Goal: Task Accomplishment & Management: Use online tool/utility

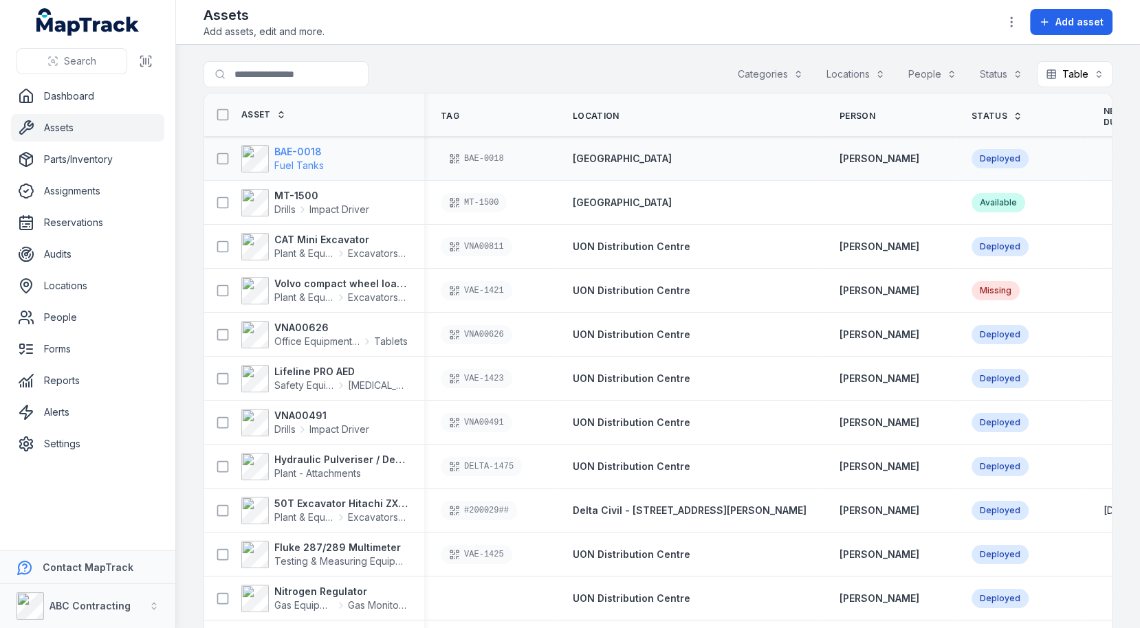
click at [290, 160] on span "Fuel Tanks" at bounding box center [299, 166] width 50 height 12
click at [290, 248] on span "Plant & Equipment" at bounding box center [304, 254] width 60 height 14
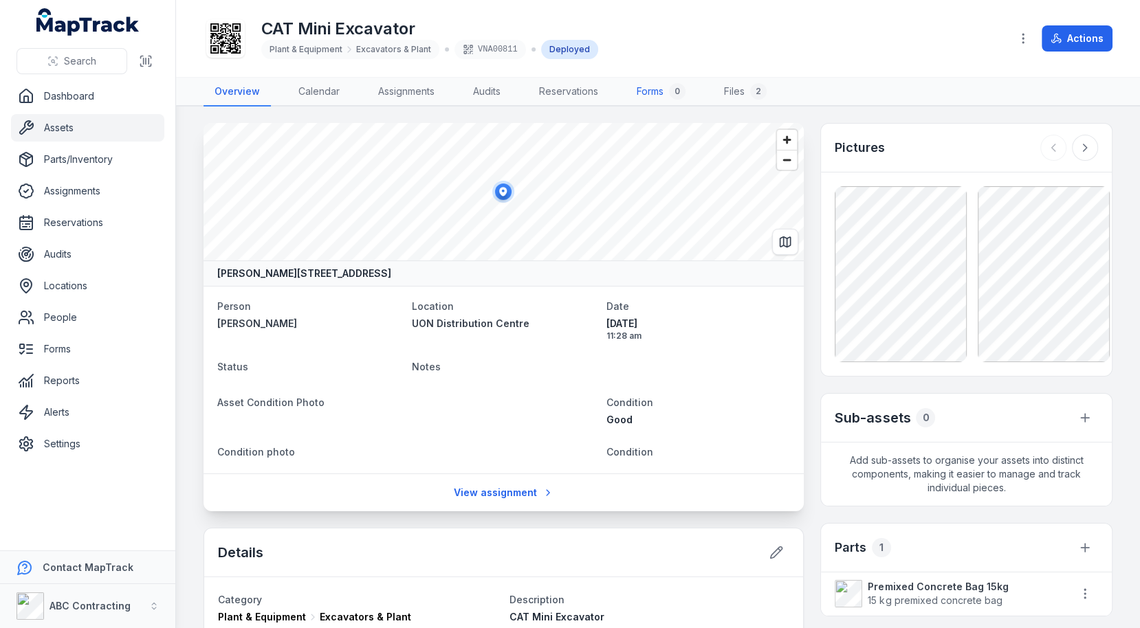
click at [646, 99] on link "Forms 0" at bounding box center [661, 92] width 71 height 29
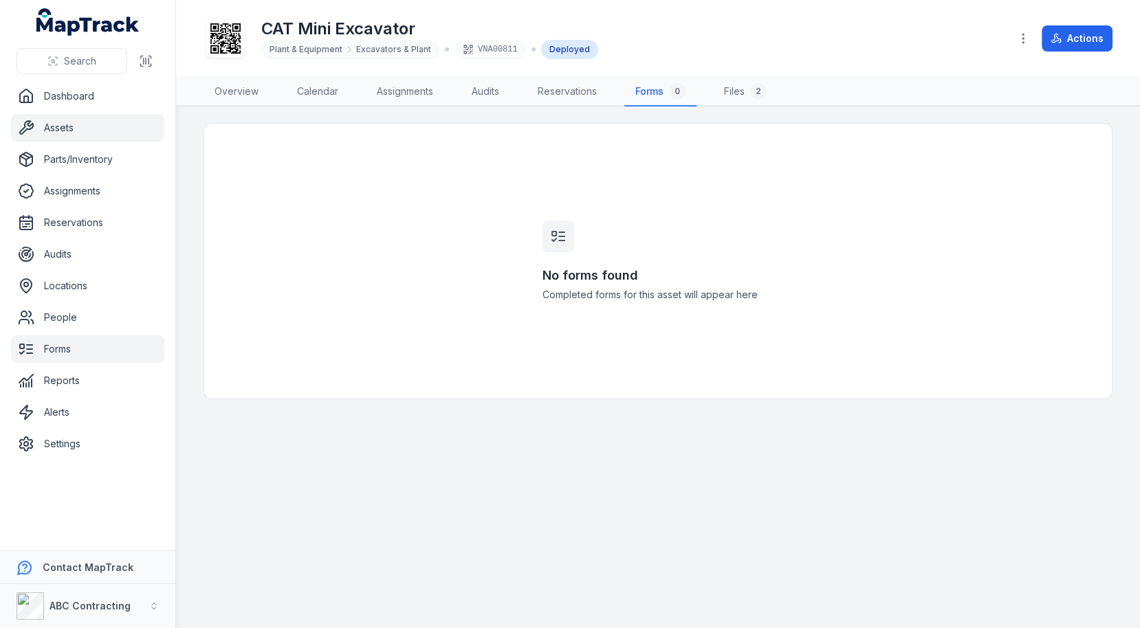
click at [66, 342] on link "Forms" at bounding box center [87, 350] width 153 height 28
click at [404, 278] on div "No forms found Completed forms for this asset will appear here" at bounding box center [658, 261] width 909 height 276
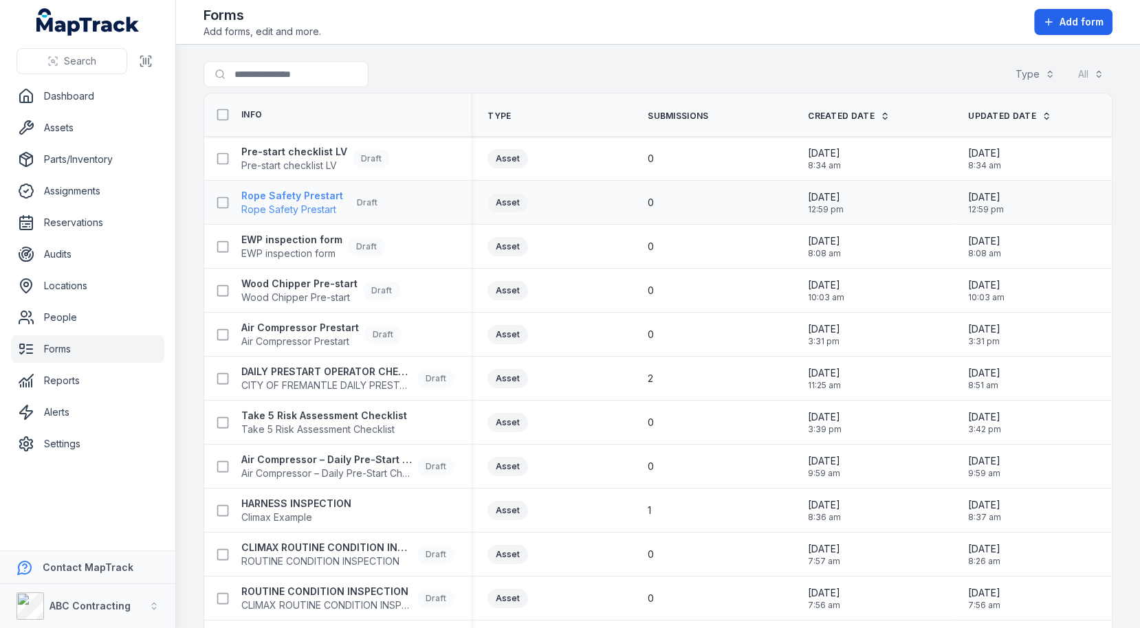
click at [322, 189] on strong "Rope Safety Prestart" at bounding box center [292, 196] width 102 height 14
click at [322, 167] on span "Pre-start checklist LV" at bounding box center [294, 166] width 106 height 14
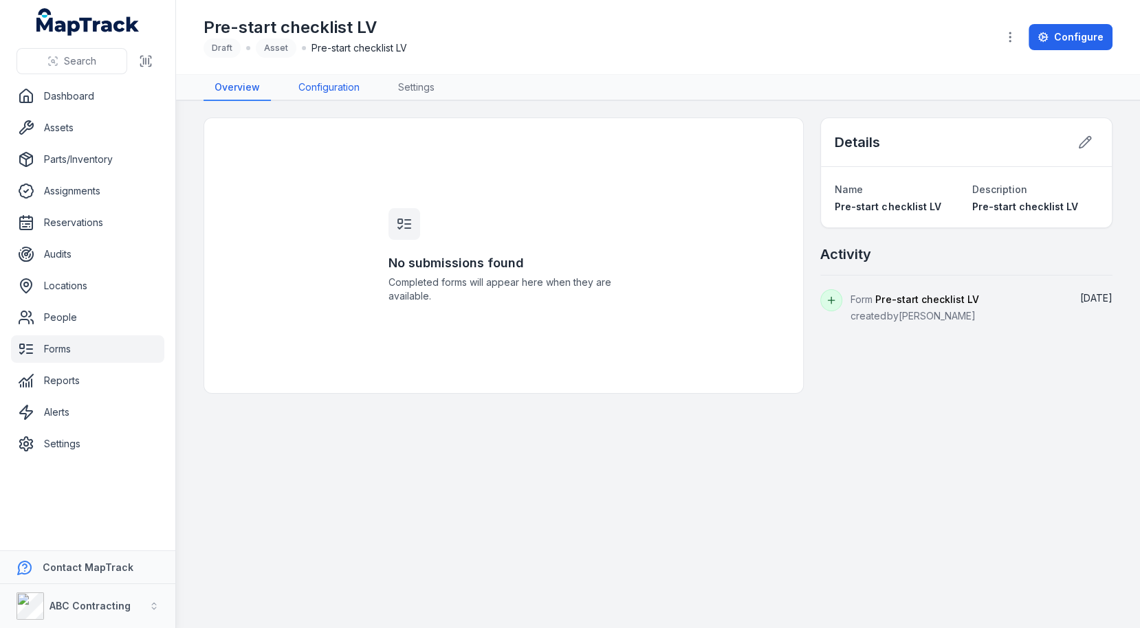
click at [341, 81] on link "Configuration" at bounding box center [328, 88] width 83 height 26
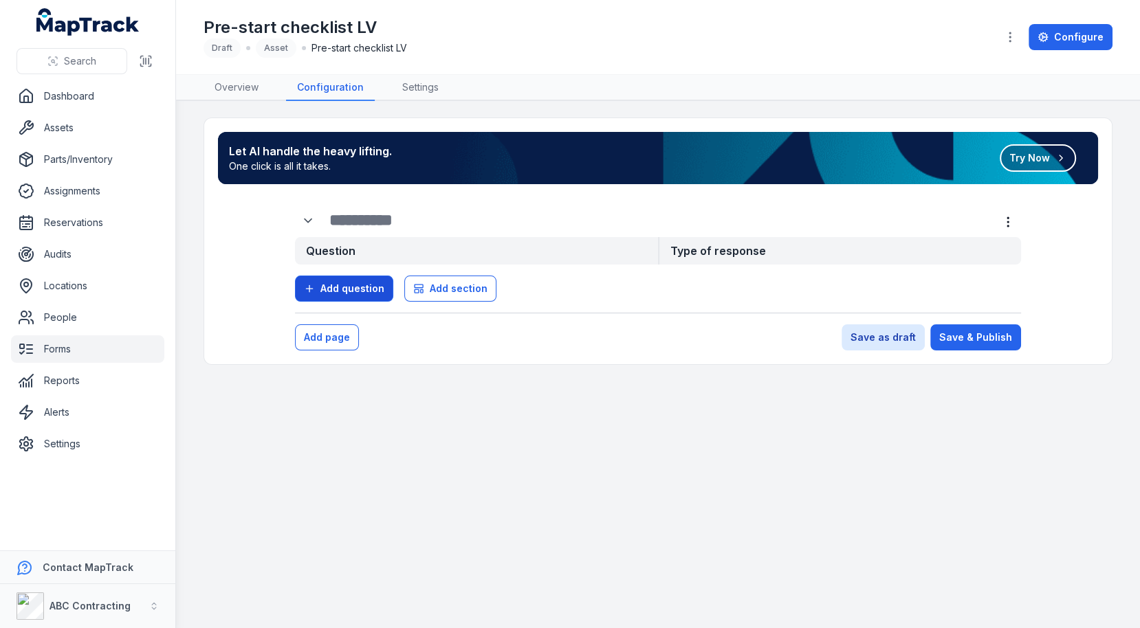
click at [386, 287] on button "Add question" at bounding box center [344, 289] width 98 height 26
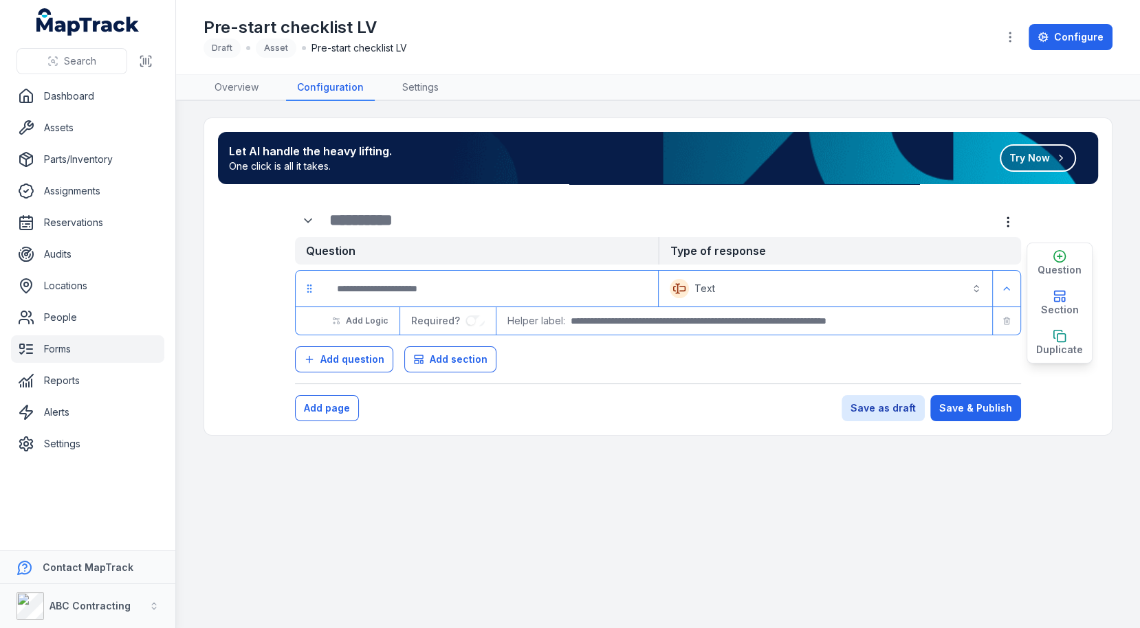
click at [719, 287] on button "Text *******" at bounding box center [825, 289] width 328 height 30
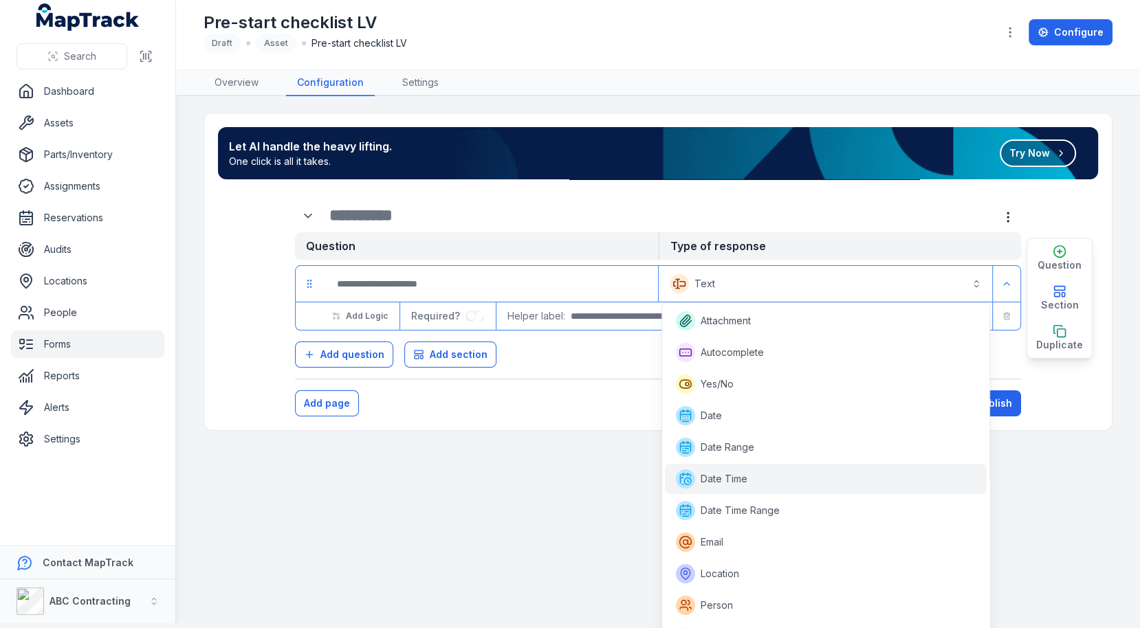
scroll to position [210, 0]
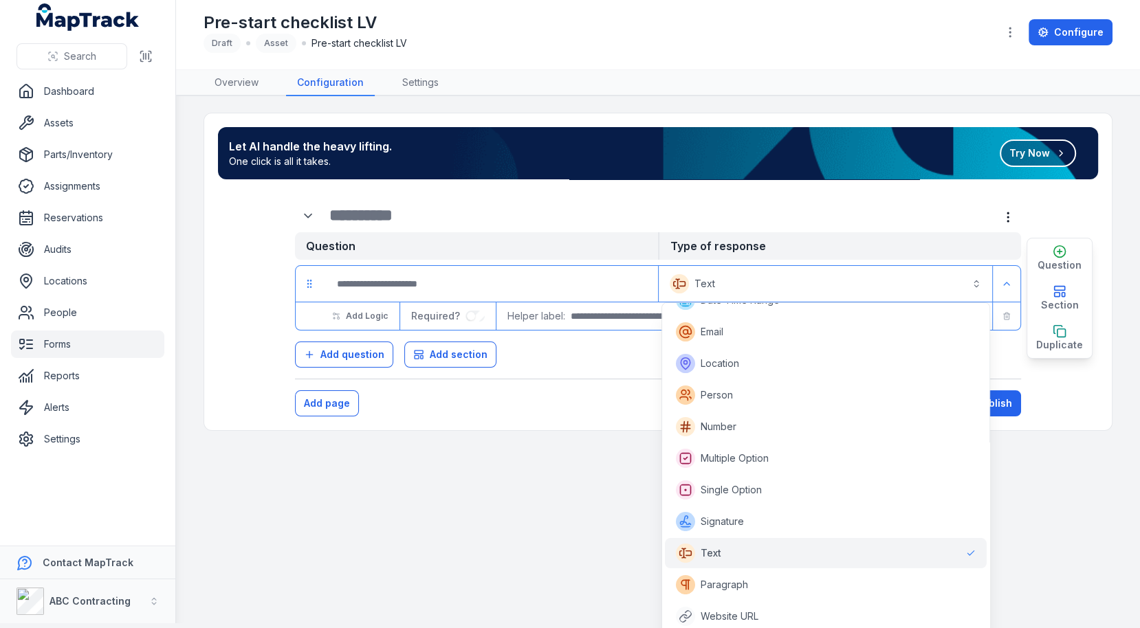
click at [458, 481] on main "Let AI handle the heavy lifting. One click is all it takes. Try Now Question Ty…" at bounding box center [658, 359] width 964 height 527
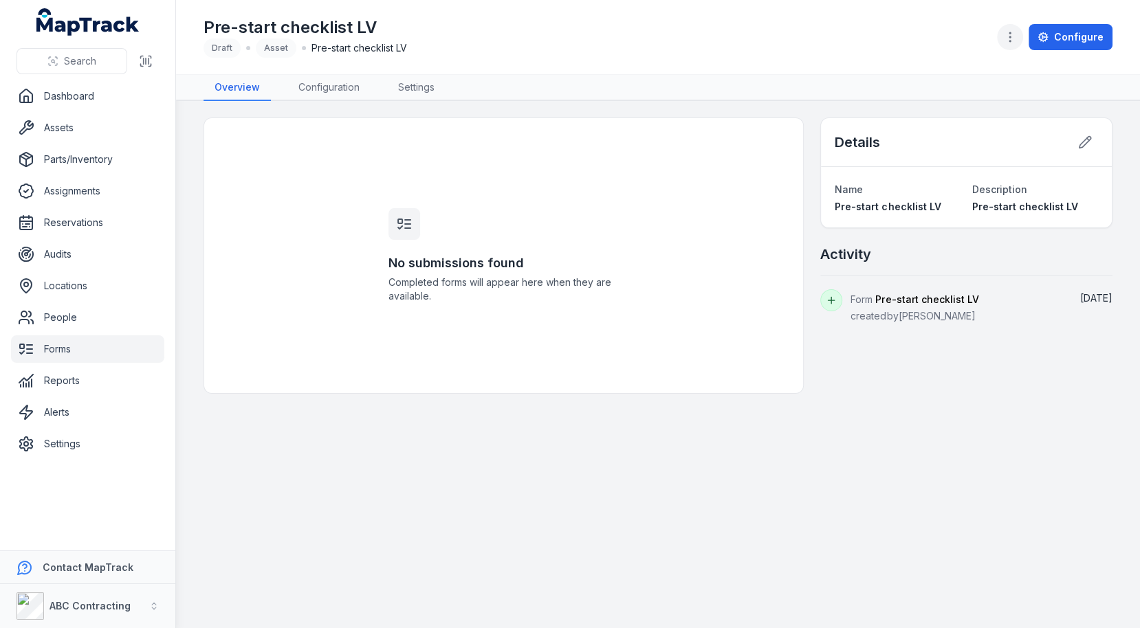
click at [1022, 45] on button "button" at bounding box center [1010, 37] width 26 height 26
click at [641, 100] on div "Toggle Navigation Pre-start checklist LV Draft Asset Pre-start checklist LV Con…" at bounding box center [658, 314] width 964 height 628
click at [60, 131] on link "Assets" at bounding box center [87, 128] width 153 height 28
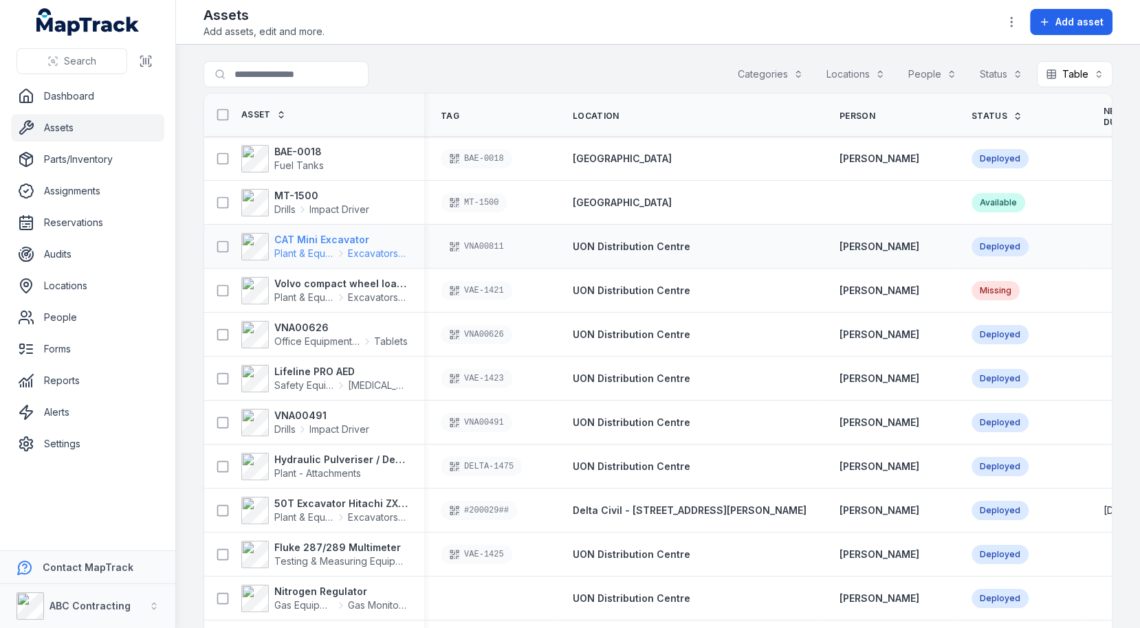
click at [347, 239] on strong "CAT Mini Excavator" at bounding box center [340, 240] width 133 height 14
click at [779, 219] on td "[GEOGRAPHIC_DATA]" at bounding box center [689, 203] width 267 height 44
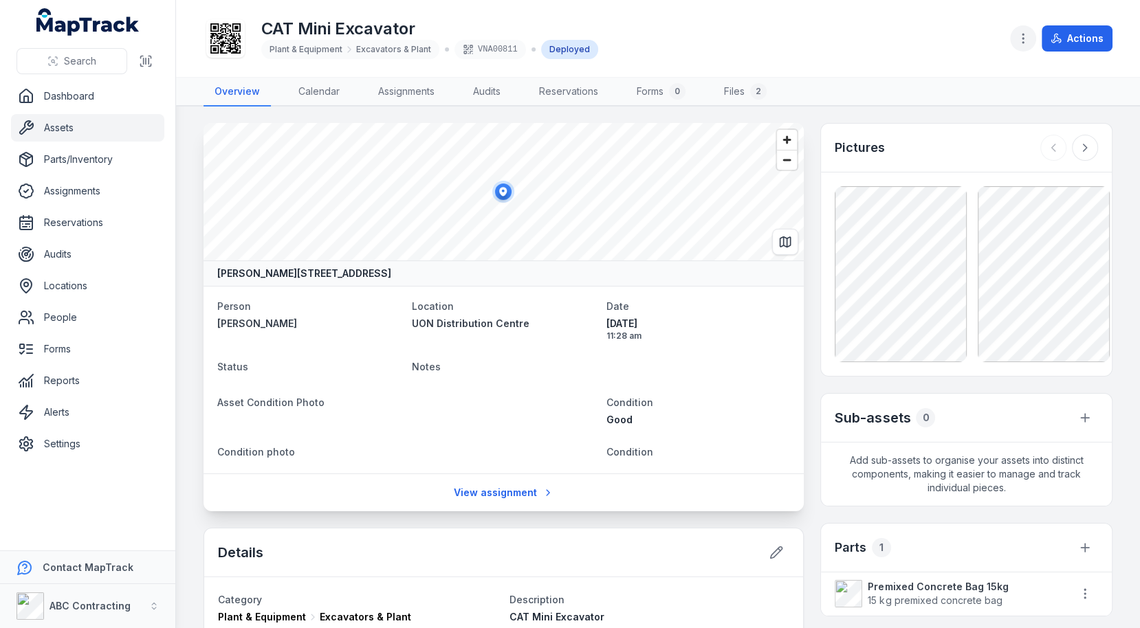
click at [1015, 46] on button "button" at bounding box center [1023, 38] width 26 height 26
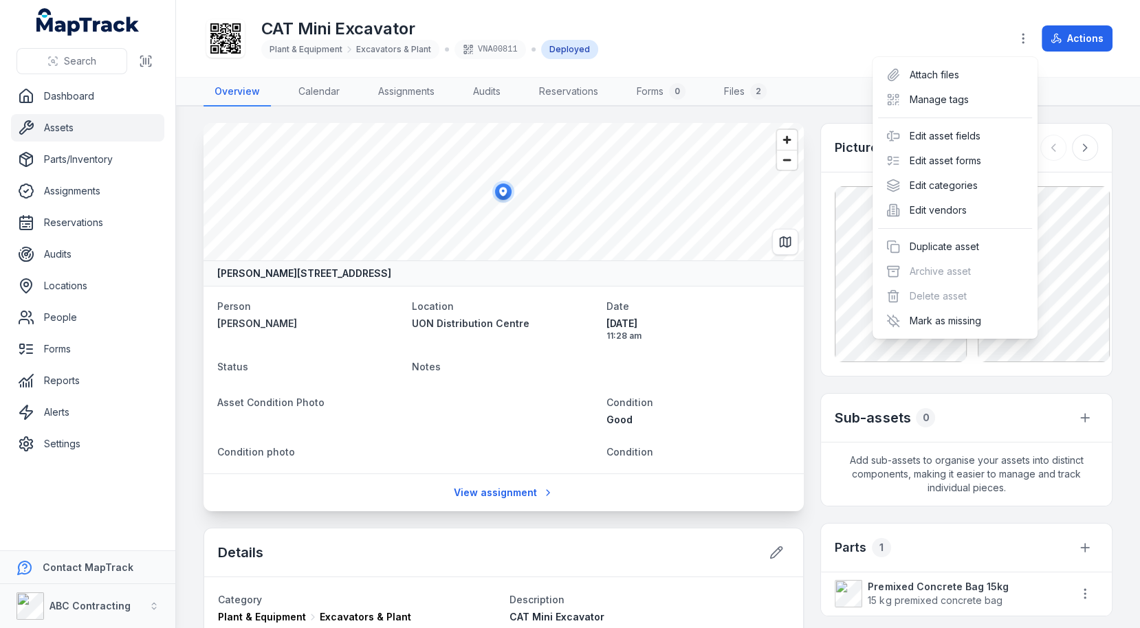
click at [747, 61] on div "CAT Mini Excavator Plant & Equipment Excavators & Plant VNA00811 Deployed Actio…" at bounding box center [658, 39] width 909 height 66
